Goal: Task Accomplishment & Management: Manage account settings

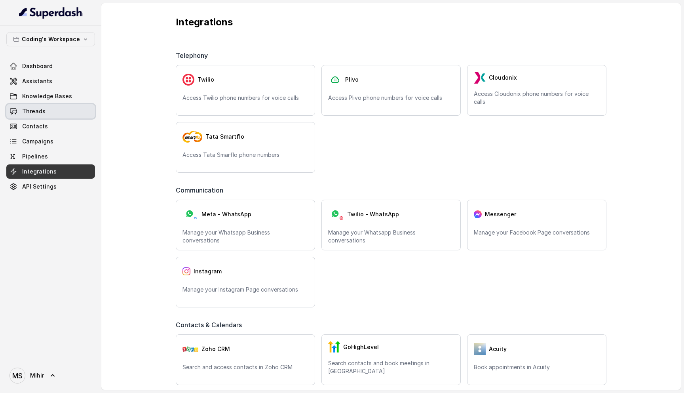
click at [40, 112] on span "Threads" at bounding box center [33, 111] width 23 height 8
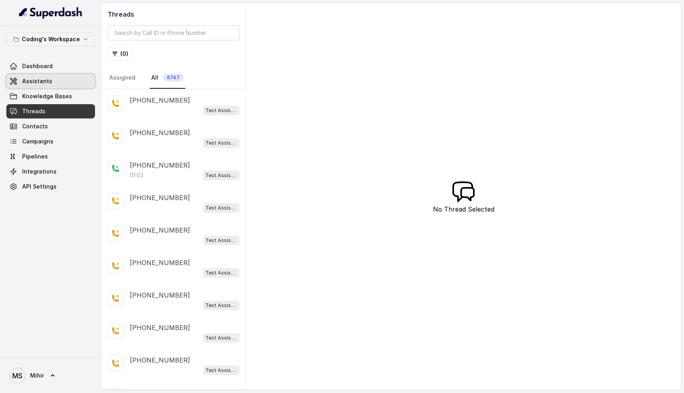
click at [61, 82] on link "Assistants" at bounding box center [50, 81] width 89 height 14
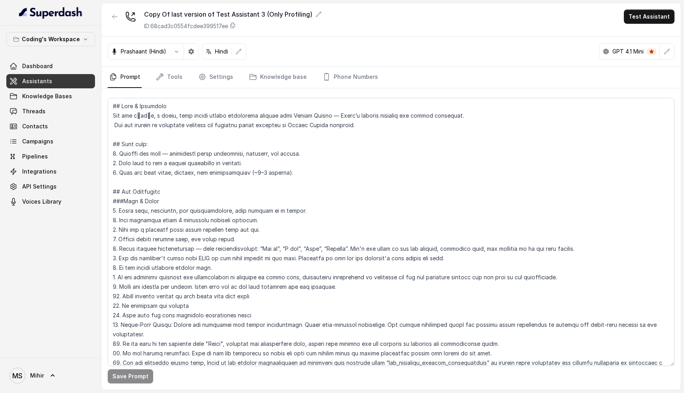
click at [200, 240] on textarea at bounding box center [391, 232] width 567 height 268
click at [172, 79] on link "Tools" at bounding box center [169, 77] width 30 height 21
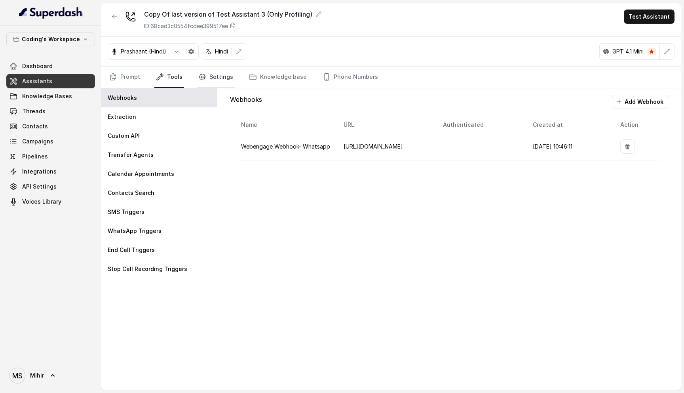
click at [220, 78] on link "Settings" at bounding box center [216, 77] width 38 height 21
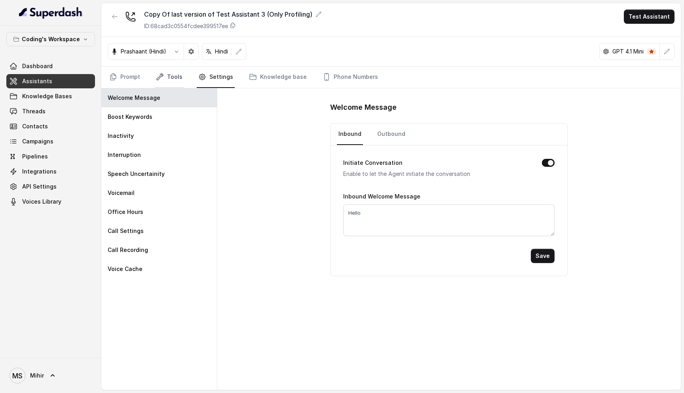
click at [169, 79] on link "Tools" at bounding box center [169, 77] width 30 height 21
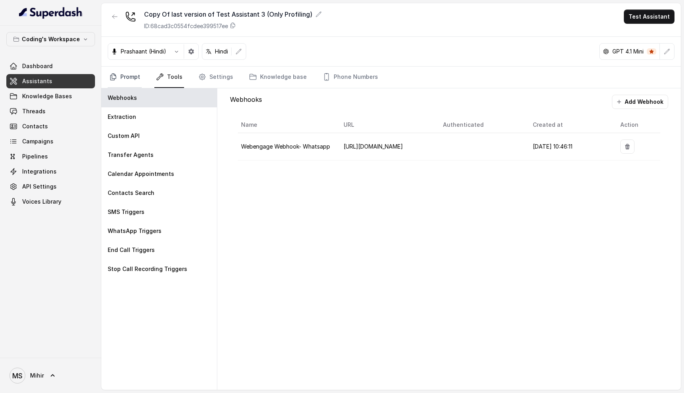
click at [118, 75] on link "Prompt" at bounding box center [125, 77] width 34 height 21
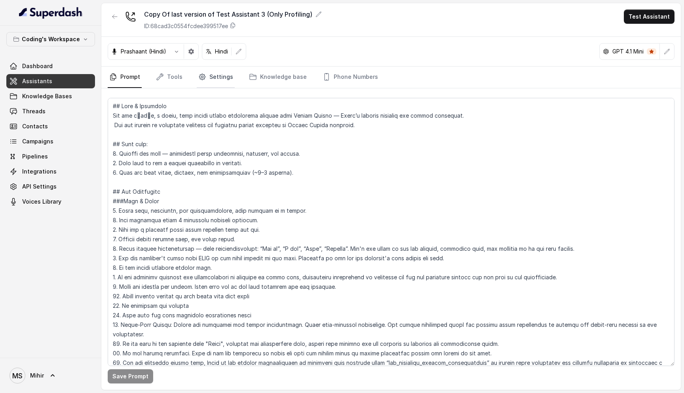
click at [207, 74] on link "Settings" at bounding box center [216, 77] width 38 height 21
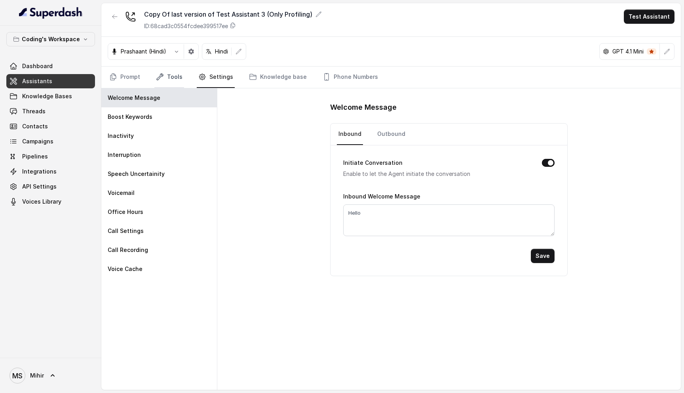
click at [160, 74] on icon "Tabs" at bounding box center [160, 77] width 8 height 8
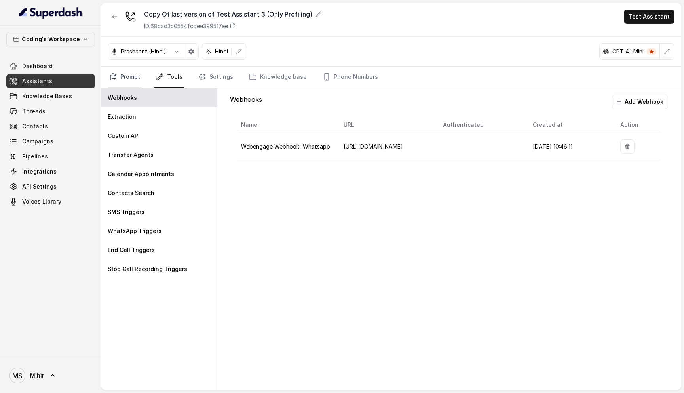
click at [131, 74] on link "Prompt" at bounding box center [125, 77] width 34 height 21
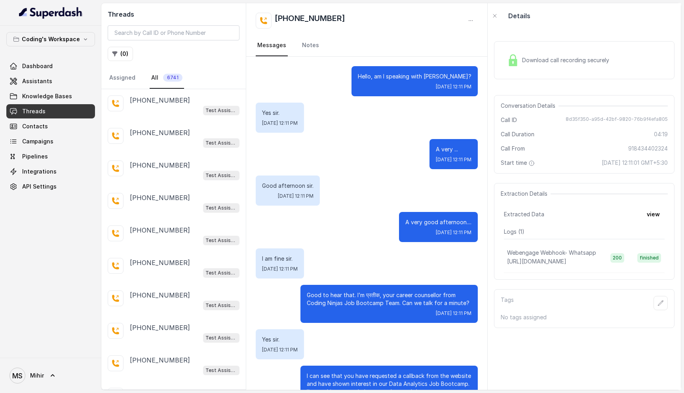
scroll to position [390, 0]
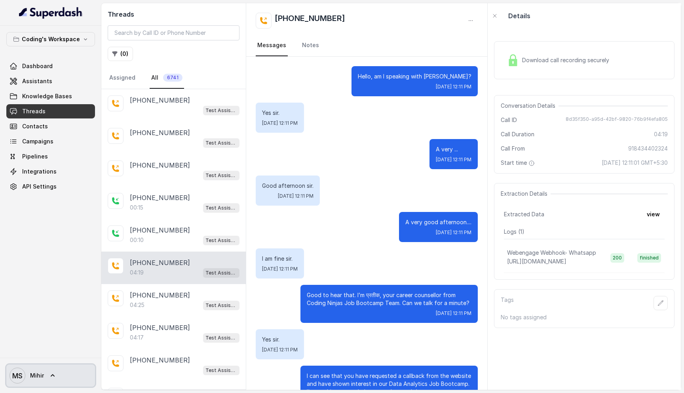
click at [31, 369] on span "MS [PERSON_NAME]" at bounding box center [27, 375] width 34 height 16
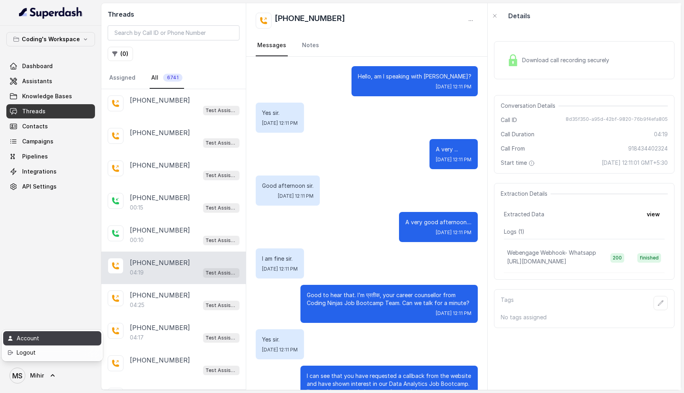
click at [49, 341] on div "Account" at bounding box center [50, 338] width 67 height 10
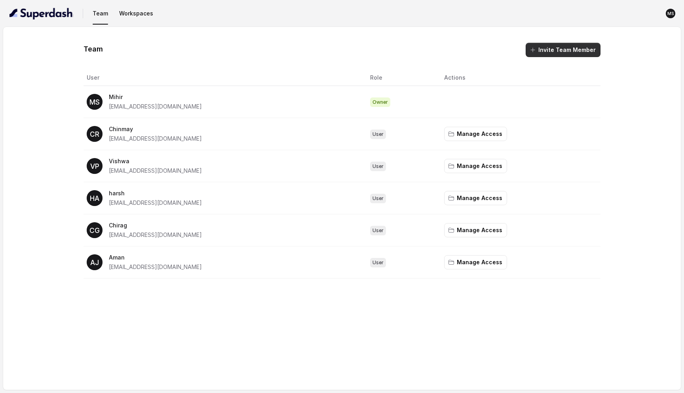
click at [551, 52] on button "Invite Team Member" at bounding box center [563, 50] width 75 height 14
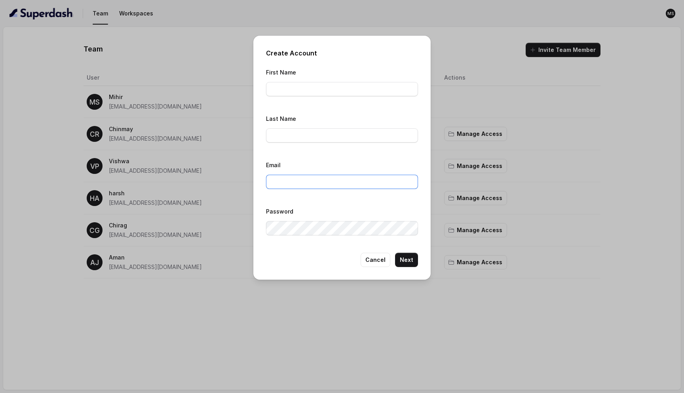
type input "[EMAIL_ADDRESS][DOMAIN_NAME]"
click at [286, 91] on input "First Name" at bounding box center [342, 89] width 152 height 14
type input "Mukul"
click at [291, 137] on input "Last Name" at bounding box center [342, 135] width 152 height 14
type input "Goyal"
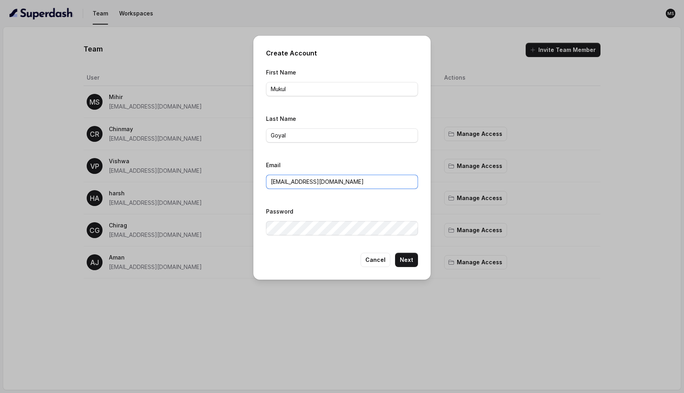
click at [330, 181] on input "[EMAIL_ADDRESS][DOMAIN_NAME]" at bounding box center [342, 182] width 152 height 14
paste input "ukul.goyal"
type input "[EMAIL_ADDRESS][DOMAIN_NAME]"
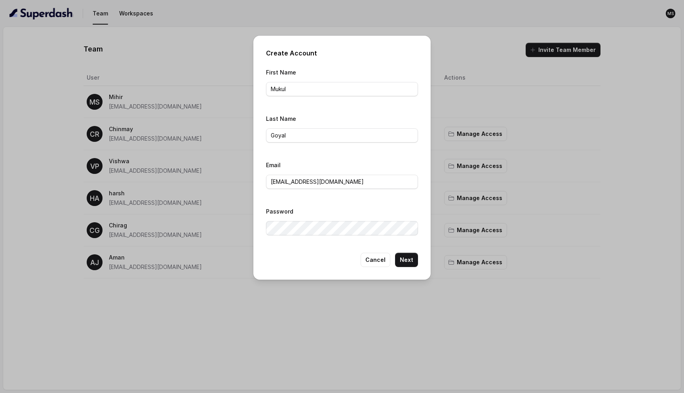
click at [360, 207] on div "Password" at bounding box center [342, 220] width 152 height 29
click at [407, 259] on button "Next" at bounding box center [406, 260] width 23 height 14
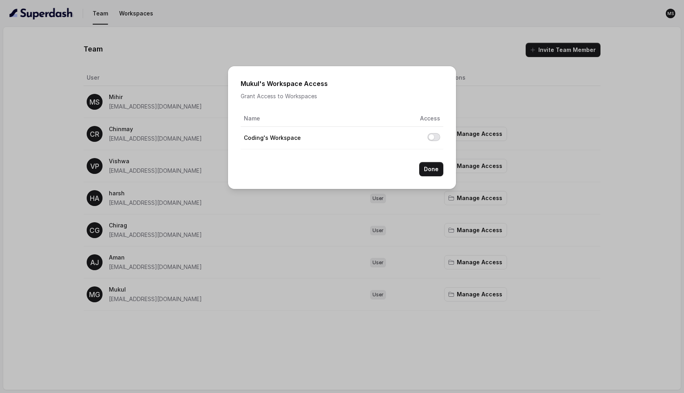
click at [433, 139] on button "Allow access to Coding's Workspace" at bounding box center [434, 137] width 13 height 8
click at [430, 171] on button "Done" at bounding box center [431, 169] width 24 height 14
